Goal: Task Accomplishment & Management: Use online tool/utility

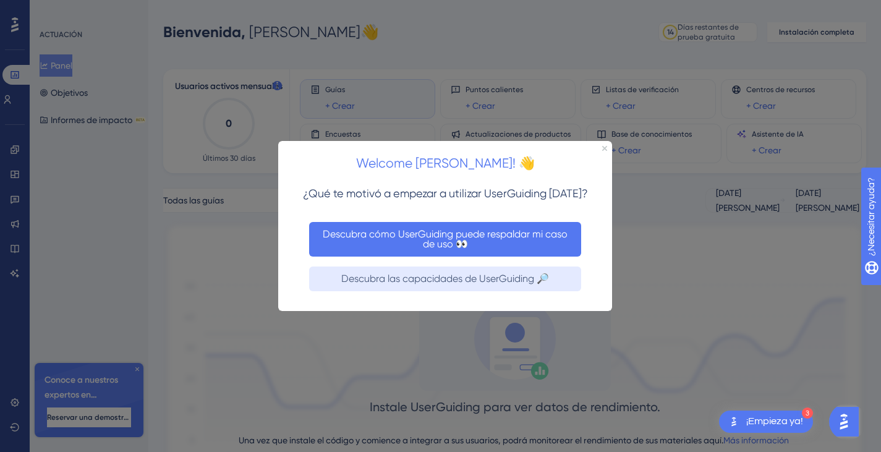
click at [546, 250] on button "Descubra cómo UserGuiding puede respaldar mi caso de uso 👀" at bounding box center [445, 238] width 272 height 35
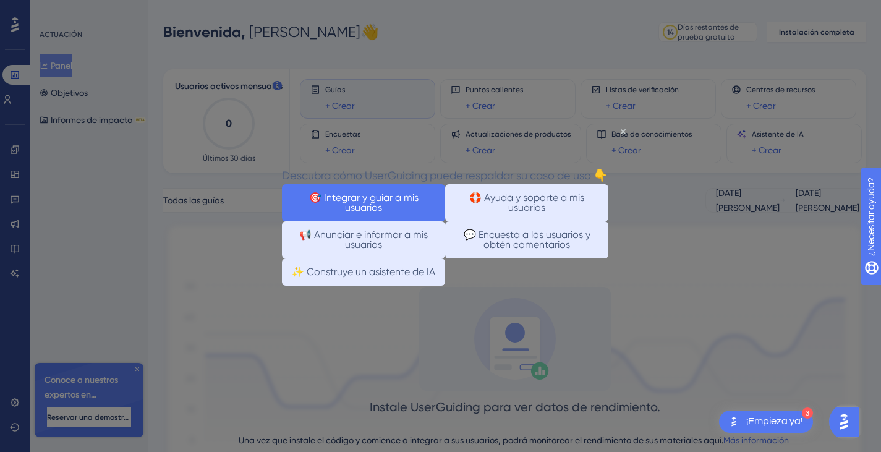
click at [420, 195] on font "🎯 Integrar y guiar a mis usuarios" at bounding box center [363, 202] width 146 height 20
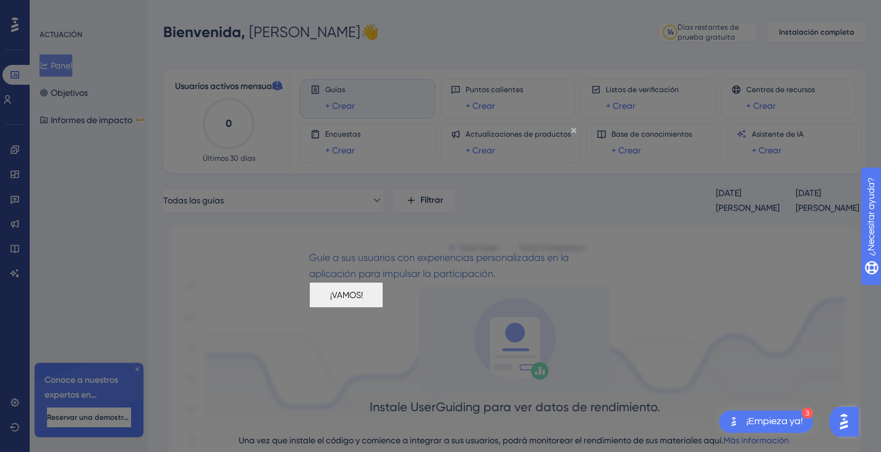
click at [383, 299] on button "¡VAMOS!" at bounding box center [346, 294] width 74 height 26
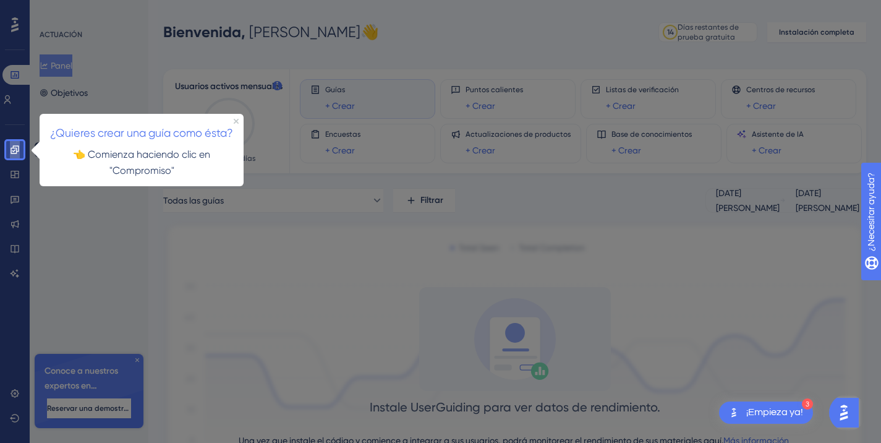
click at [12, 150] on icon at bounding box center [15, 150] width 10 height 10
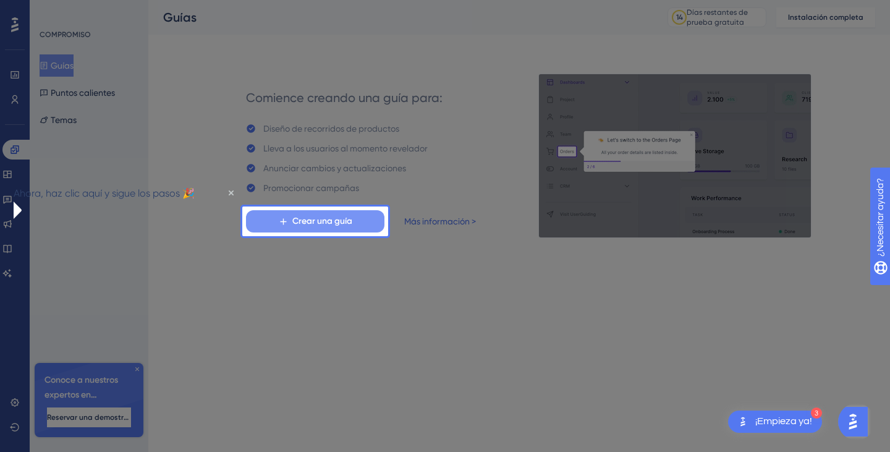
click at [287, 221] on icon at bounding box center [283, 221] width 11 height 11
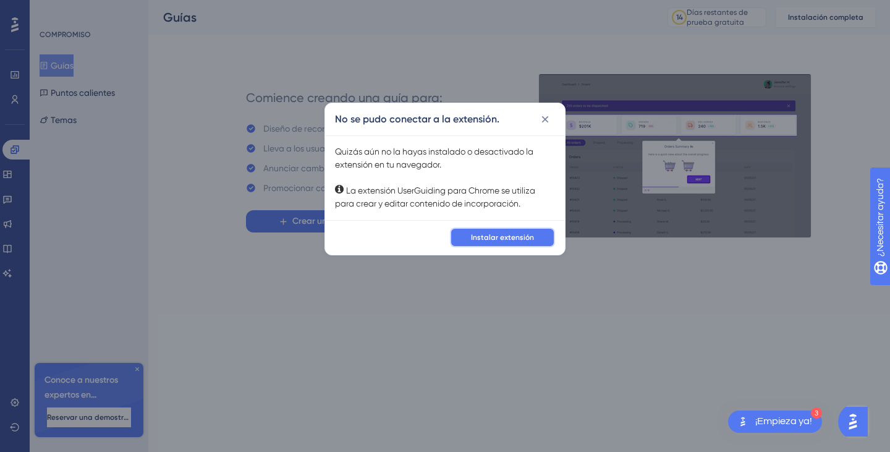
click at [483, 242] on button "Instalar extensión" at bounding box center [502, 237] width 105 height 20
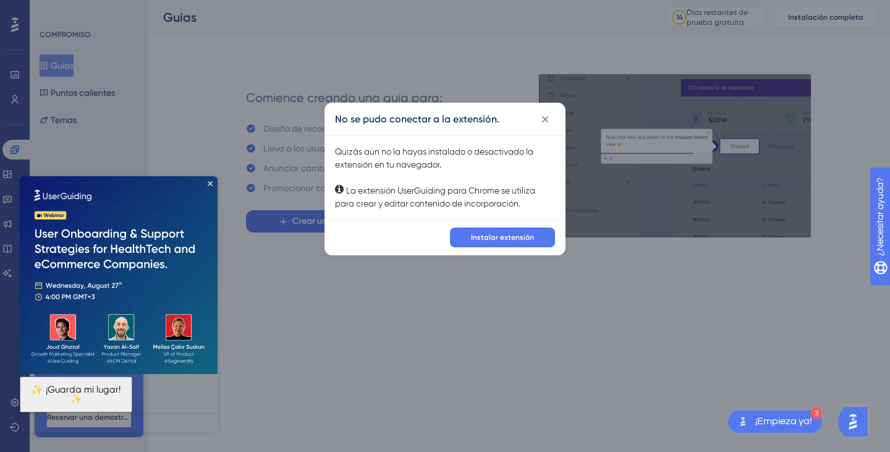
click at [494, 239] on font "Instalar extensión" at bounding box center [502, 237] width 63 height 9
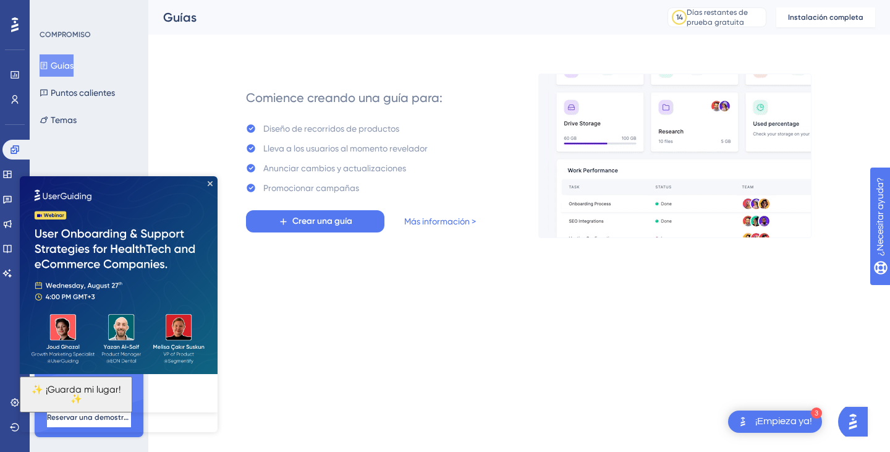
click at [121, 398] on font "✨ ¡Guarda mi lugar!✨" at bounding box center [76, 394] width 89 height 20
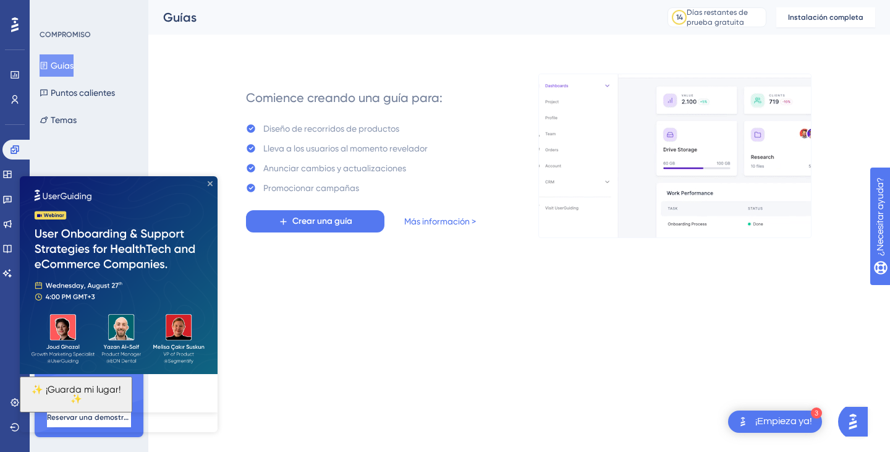
click at [208, 183] on icon "Cerrar vista previa" at bounding box center [210, 183] width 5 height 5
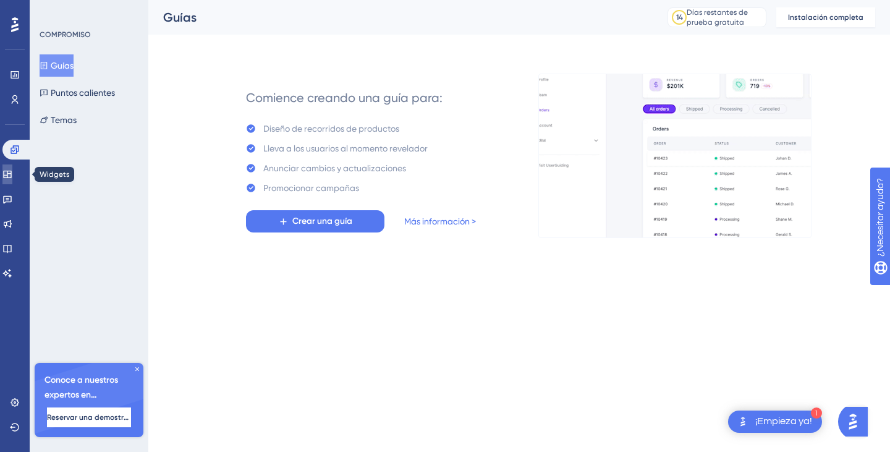
click at [11, 174] on icon at bounding box center [7, 174] width 8 height 7
